Goal: Information Seeking & Learning: Learn about a topic

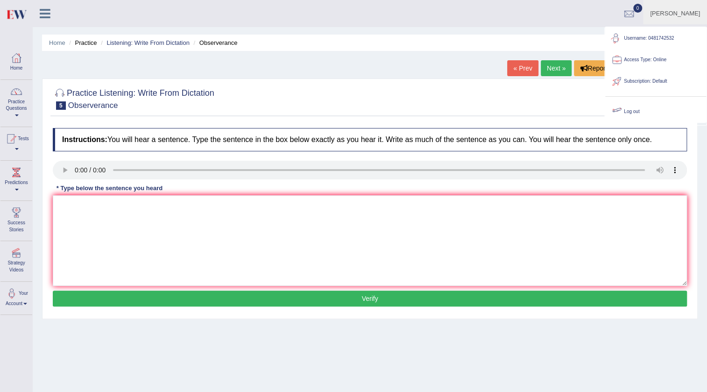
click at [635, 111] on link "Log out" at bounding box center [655, 111] width 101 height 21
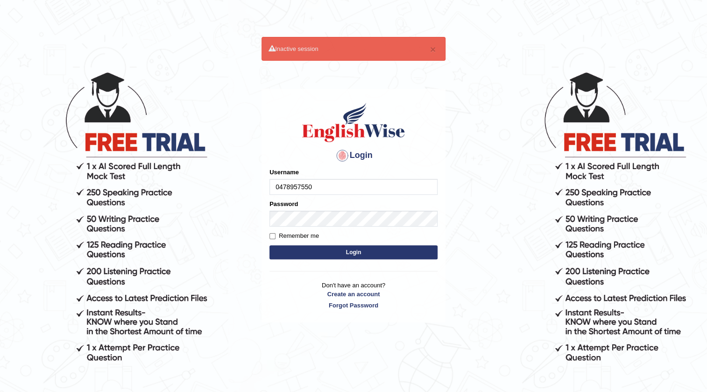
type input "0478957550"
click at [353, 205] on div "Password" at bounding box center [353, 212] width 168 height 27
click at [352, 248] on button "Login" at bounding box center [353, 252] width 168 height 14
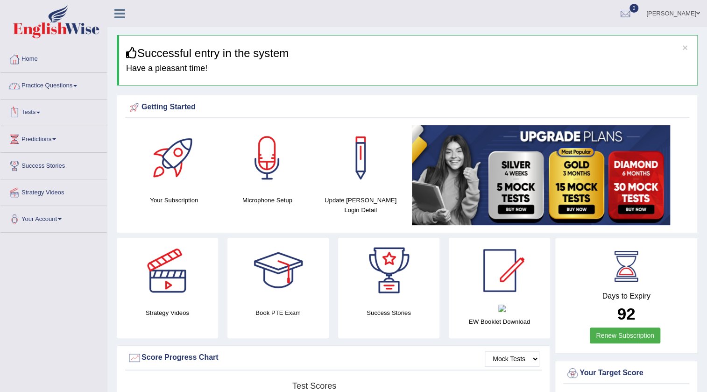
click at [51, 81] on link "Practice Questions" at bounding box center [53, 84] width 106 height 23
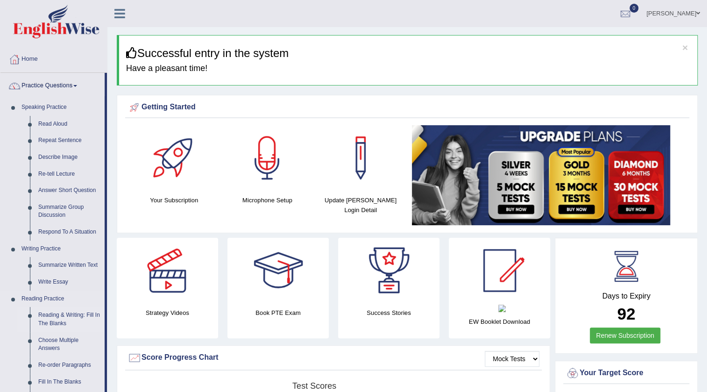
click at [65, 316] on link "Reading & Writing: Fill In The Blanks" at bounding box center [69, 319] width 71 height 25
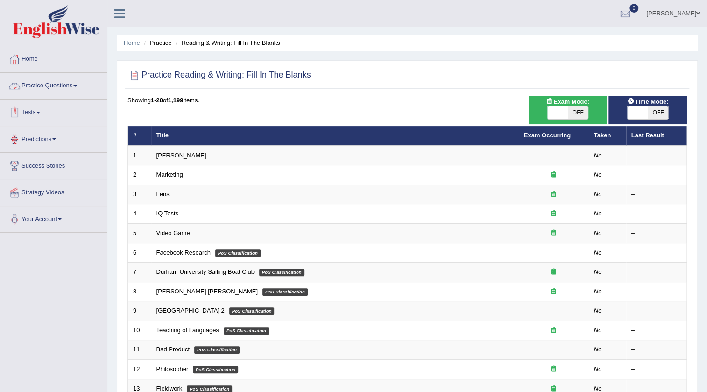
click at [57, 90] on link "Practice Questions" at bounding box center [53, 84] width 106 height 23
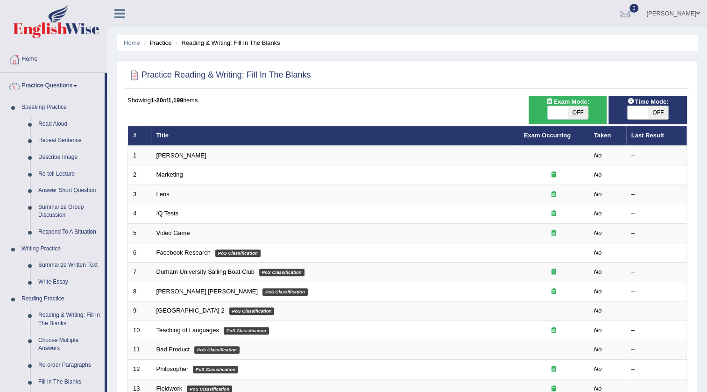
click at [57, 96] on li "Practice Questions Speaking Practice Read Aloud Repeat Sentence Describe Image …" at bounding box center [53, 335] width 106 height 525
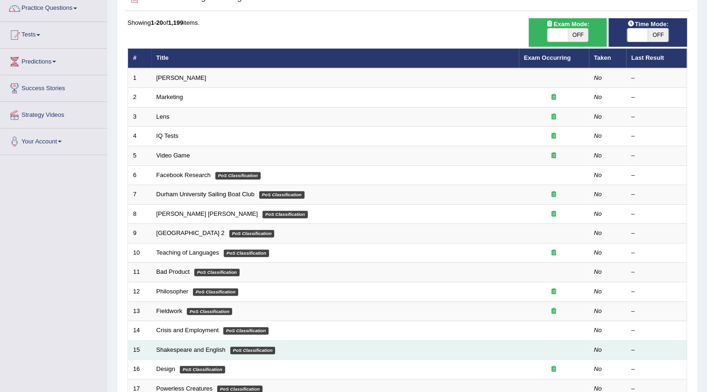
scroll to position [85, 0]
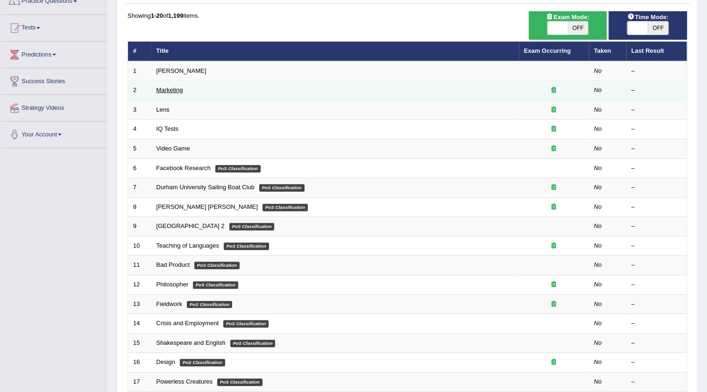
click at [167, 88] on link "Marketing" at bounding box center [169, 89] width 27 height 7
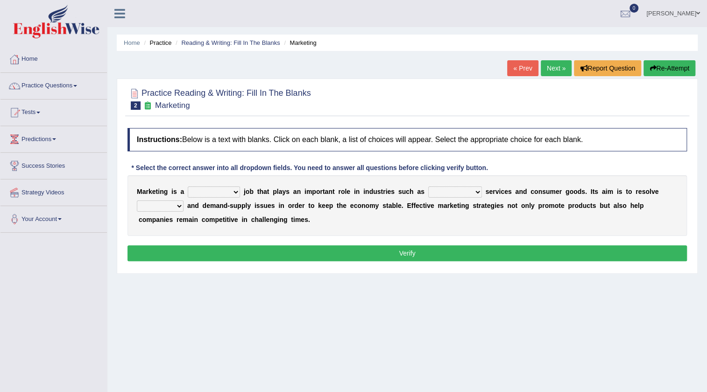
click at [236, 190] on select "professional flexible parochial descriptive" at bounding box center [214, 191] width 52 height 11
select select "parochial"
click at [188, 186] on select "professional flexible parochial descriptive" at bounding box center [214, 191] width 52 height 11
click at [466, 189] on select "civil financial conventional foremost" at bounding box center [455, 191] width 54 height 11
select select "conventional"
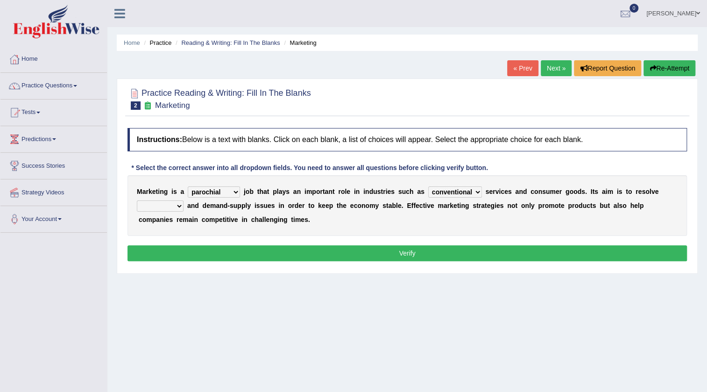
click at [428, 186] on select "civil financial conventional foremost" at bounding box center [455, 191] width 54 height 11
click at [168, 206] on select "imbalance excess symmetry budget" at bounding box center [160, 205] width 47 height 11
select select "budget"
click at [137, 200] on select "imbalance excess symmetry budget" at bounding box center [160, 205] width 47 height 11
click at [398, 251] on button "Verify" at bounding box center [406, 253] width 559 height 16
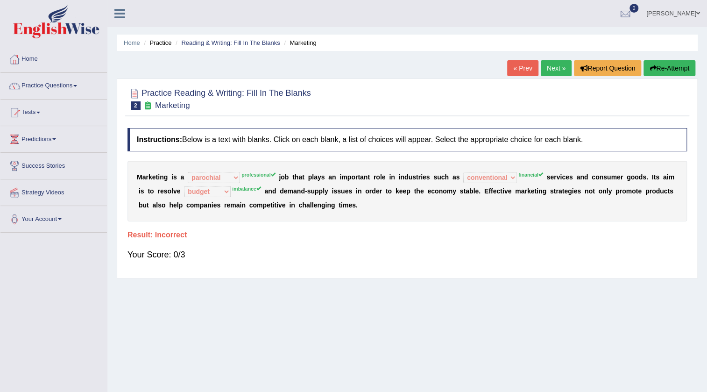
click at [555, 69] on link "Next »" at bounding box center [556, 68] width 31 height 16
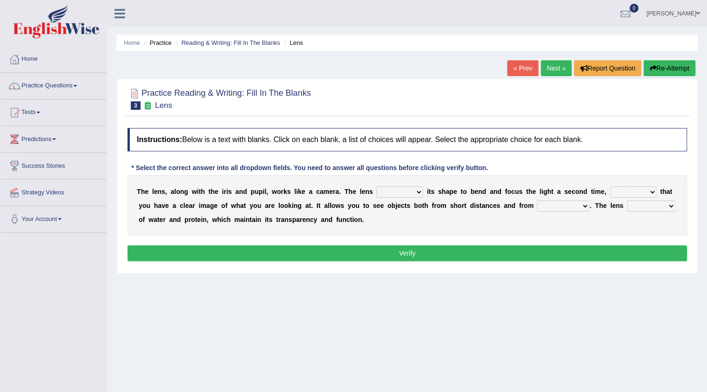
click at [392, 191] on select "adjusts shows selects presents" at bounding box center [399, 191] width 47 height 11
click at [482, 220] on div "T h e l e n s , a l o n g w i t h t h e i r i s a n d p u p i l , w o r k s l i…" at bounding box center [406, 205] width 559 height 61
click at [27, 223] on link "Your Account" at bounding box center [53, 217] width 106 height 23
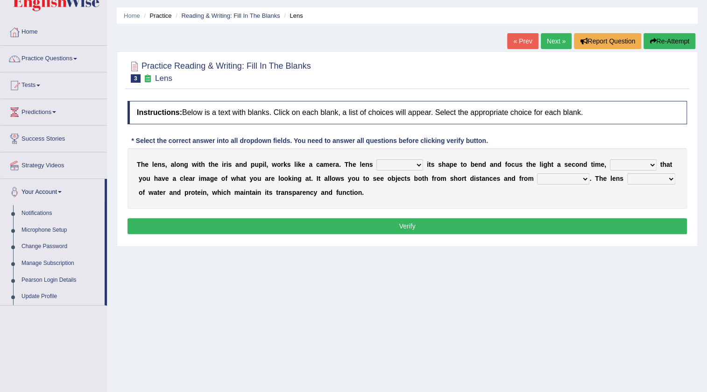
scroll to position [42, 0]
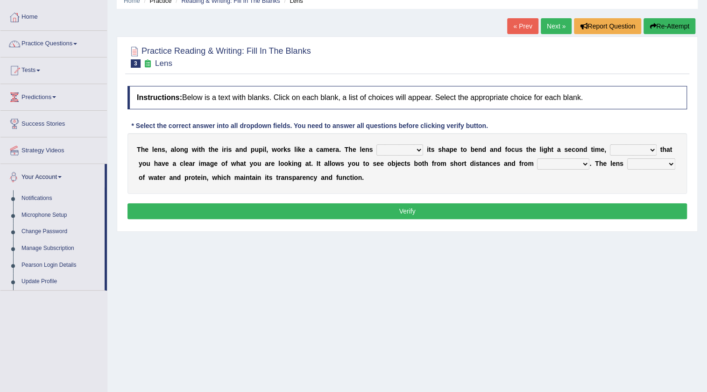
click at [50, 174] on link "Your Account" at bounding box center [52, 175] width 104 height 23
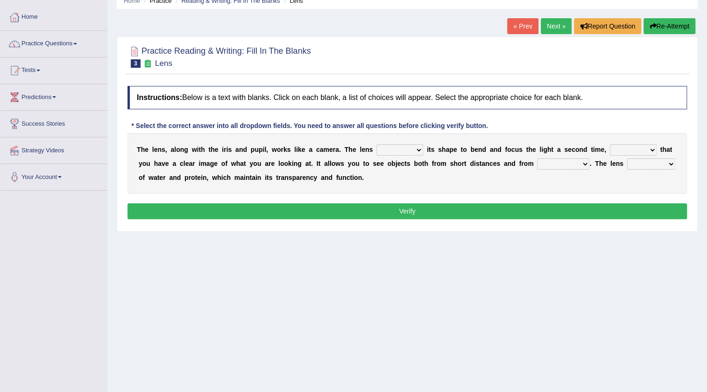
drag, startPoint x: 5, startPoint y: 243, endPoint x: 172, endPoint y: 247, distance: 167.7
click at [172, 247] on div "Toggle navigation Home Practice Questions Speaking Practice Read Aloud Repeat S…" at bounding box center [353, 201] width 707 height 486
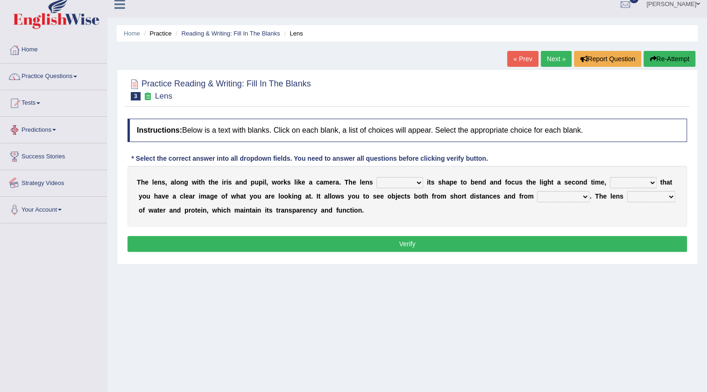
scroll to position [0, 0]
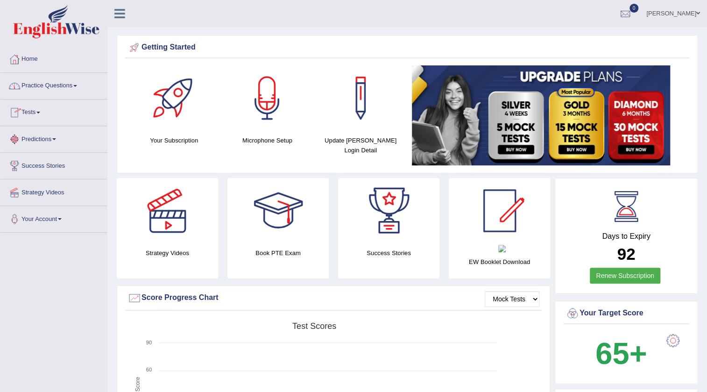
click at [67, 86] on link "Practice Questions" at bounding box center [53, 84] width 106 height 23
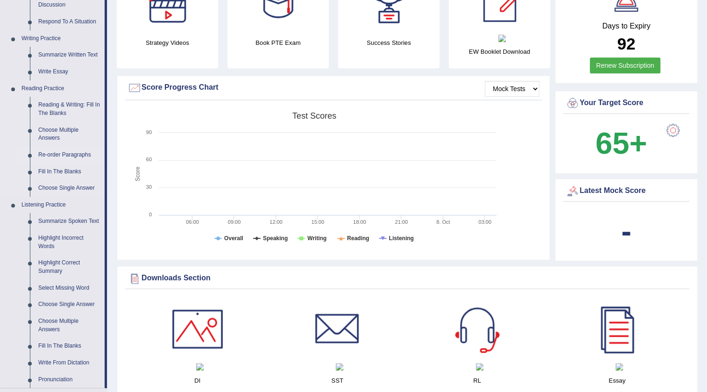
scroll to position [212, 0]
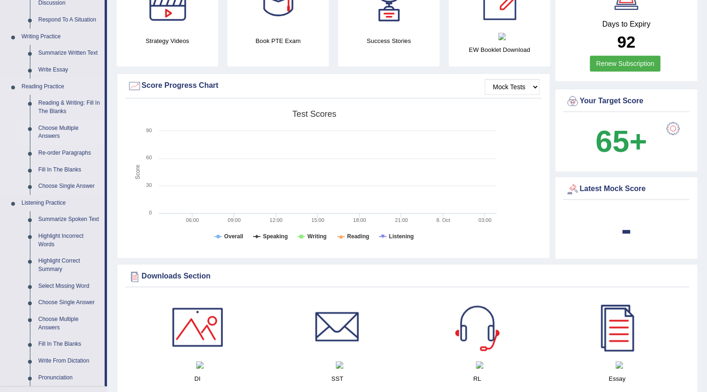
click at [63, 124] on link "Choose Multiple Answers" at bounding box center [69, 132] width 71 height 25
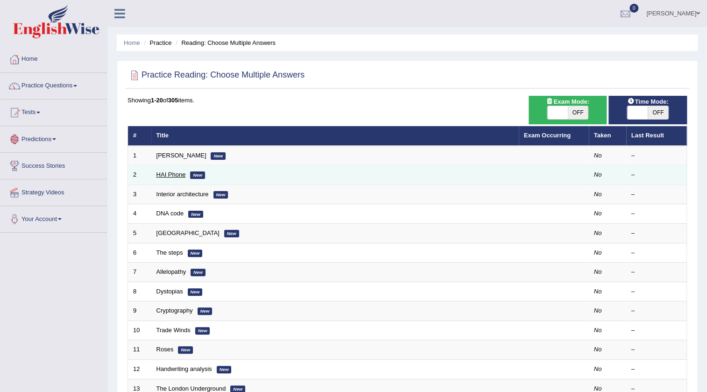
click at [177, 172] on link "HAI Phone" at bounding box center [170, 174] width 29 height 7
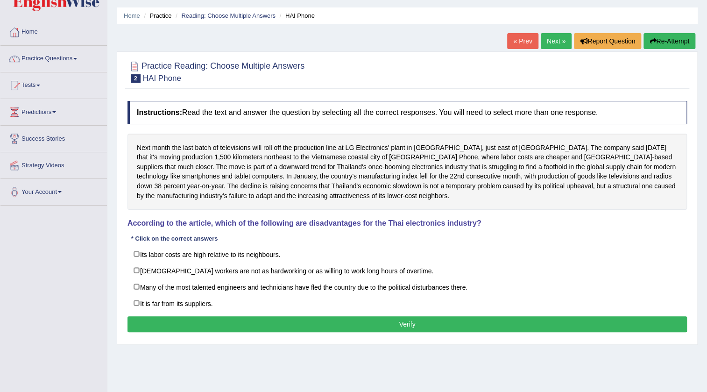
scroll to position [42, 0]
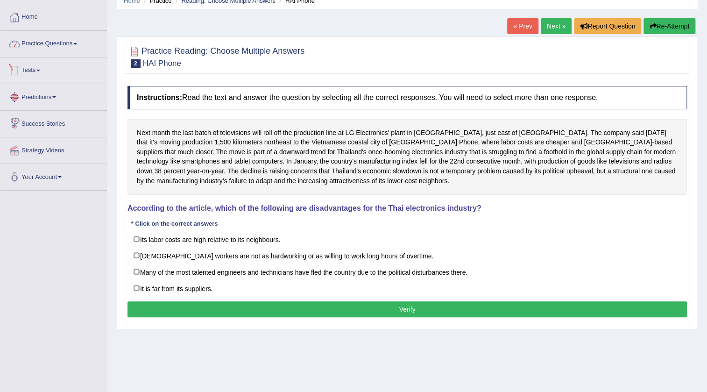
click at [75, 48] on link "Practice Questions" at bounding box center [53, 42] width 106 height 23
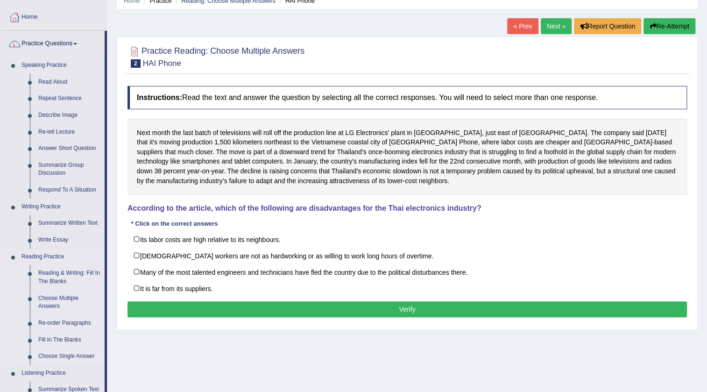
click at [55, 358] on link "Choose Single Answer" at bounding box center [69, 356] width 71 height 17
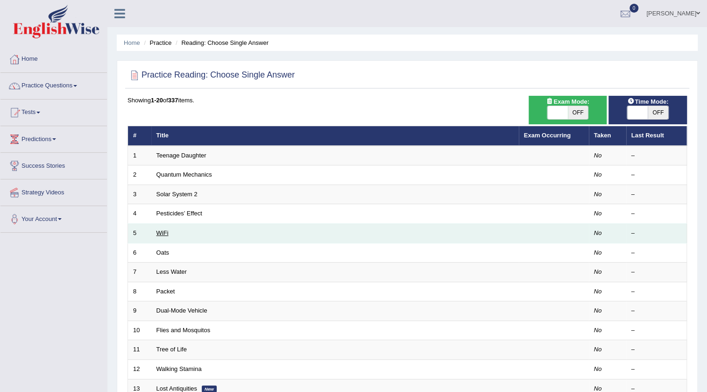
click at [159, 231] on link "WiFi" at bounding box center [162, 232] width 12 height 7
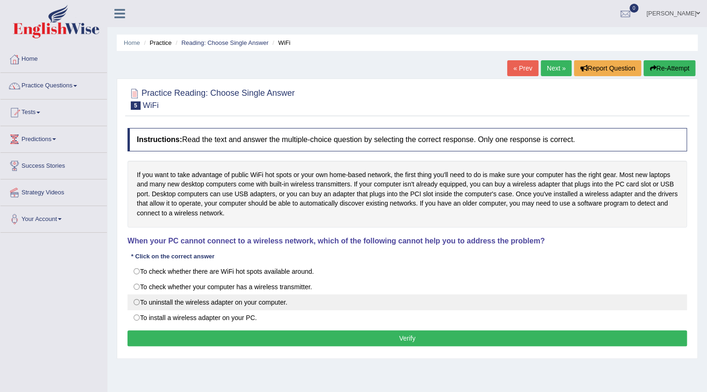
click at [184, 301] on label "To uninstall the wireless adapter on your computer." at bounding box center [406, 302] width 559 height 16
radio input "true"
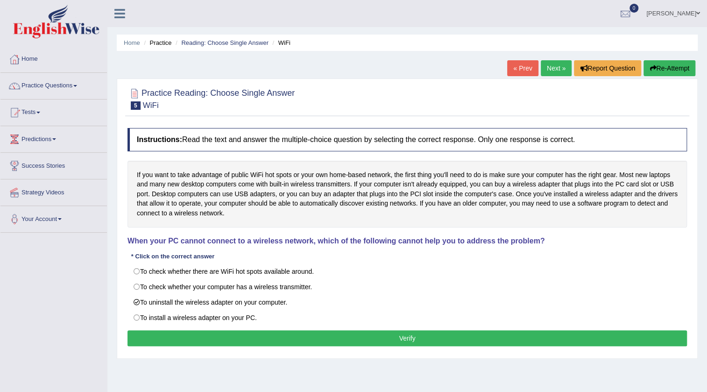
click at [247, 332] on button "Verify" at bounding box center [406, 338] width 559 height 16
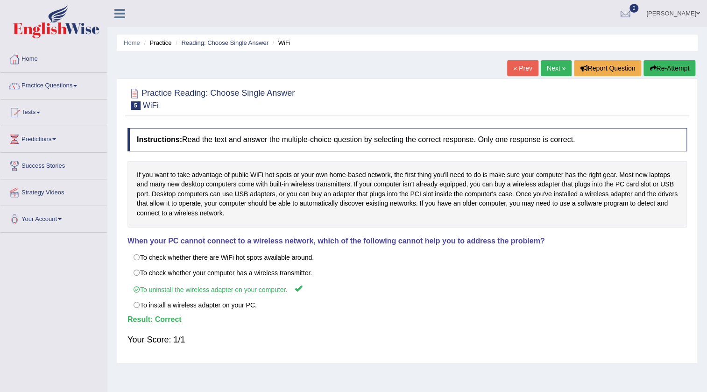
click at [686, 14] on link "Kajal Goswami" at bounding box center [673, 12] width 68 height 24
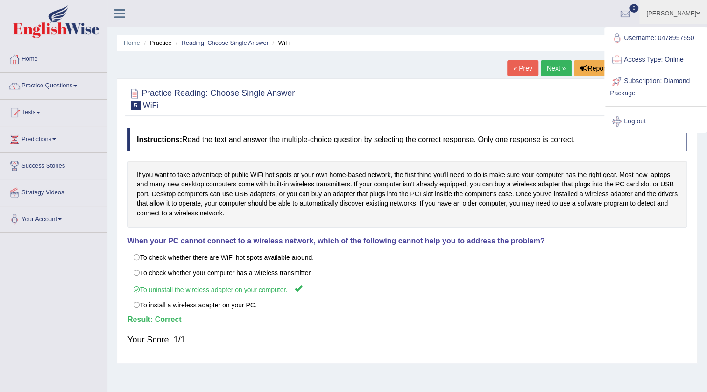
click at [560, 77] on div "« Prev Next » Report Question Re-Attempt" at bounding box center [602, 69] width 190 height 18
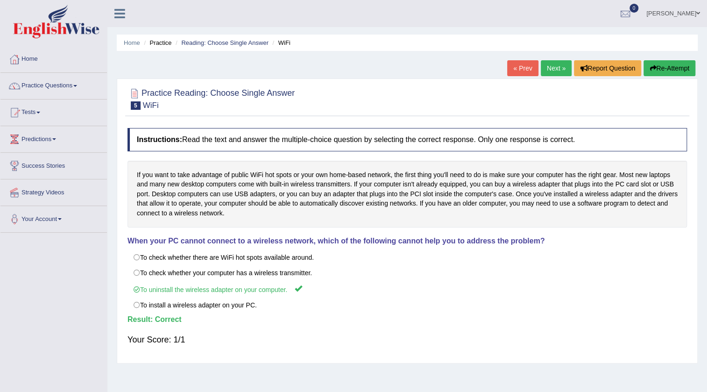
click at [552, 69] on link "Next »" at bounding box center [556, 68] width 31 height 16
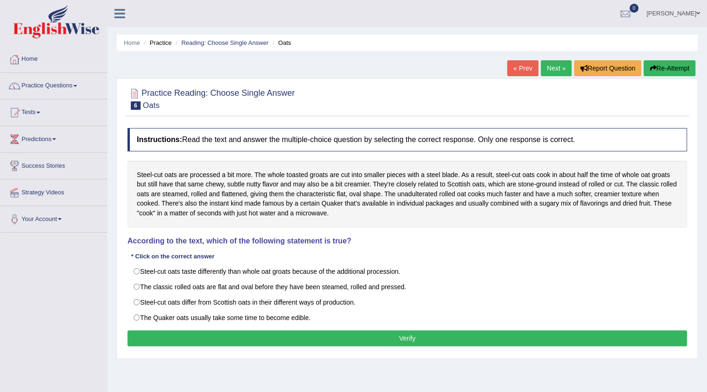
click at [686, 8] on link "[PERSON_NAME]" at bounding box center [673, 12] width 68 height 24
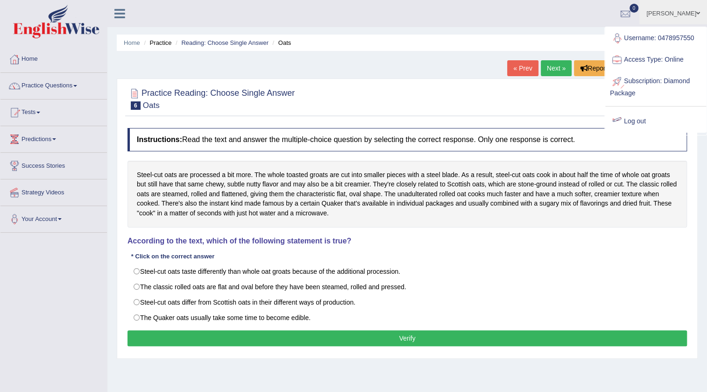
click at [648, 120] on link "Log out" at bounding box center [655, 121] width 101 height 21
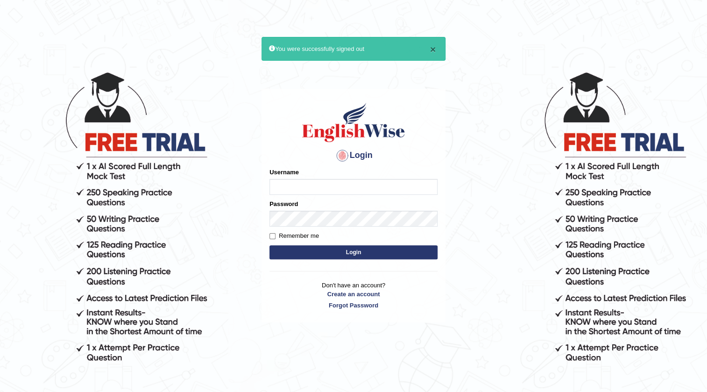
click at [431, 51] on button "×" at bounding box center [433, 49] width 6 height 10
